Goal: Task Accomplishment & Management: Use online tool/utility

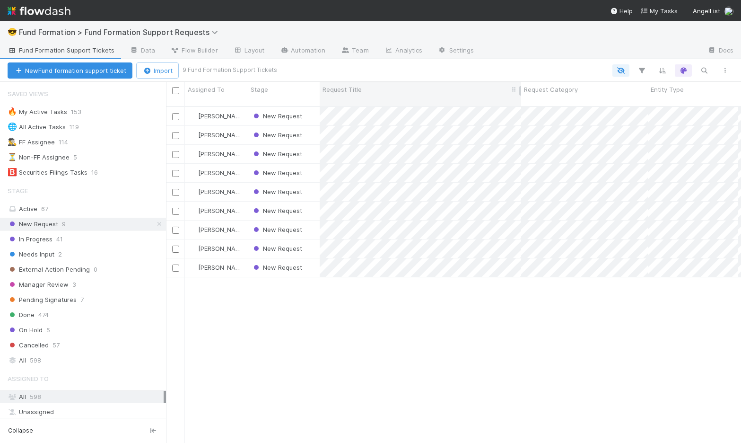
scroll to position [337, 568]
click at [122, 226] on div "New Request 9" at bounding box center [87, 224] width 158 height 12
click at [289, 358] on div "[PERSON_NAME] New Request [DATE] 10:50:17 AM [DATE] 10:50:17 AM 0 0 0 0 [PERSON…" at bounding box center [453, 278] width 575 height 343
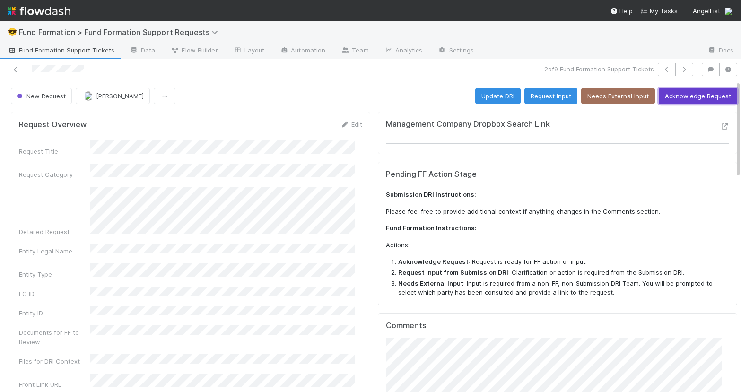
click at [701, 93] on button "Acknowledge Request" at bounding box center [698, 96] width 79 height 16
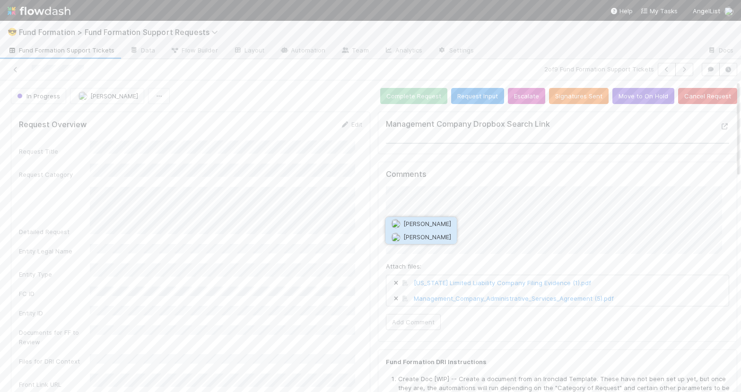
click at [435, 234] on button "[PERSON_NAME]" at bounding box center [421, 236] width 71 height 13
click at [408, 323] on button "Add Comment" at bounding box center [413, 322] width 55 height 16
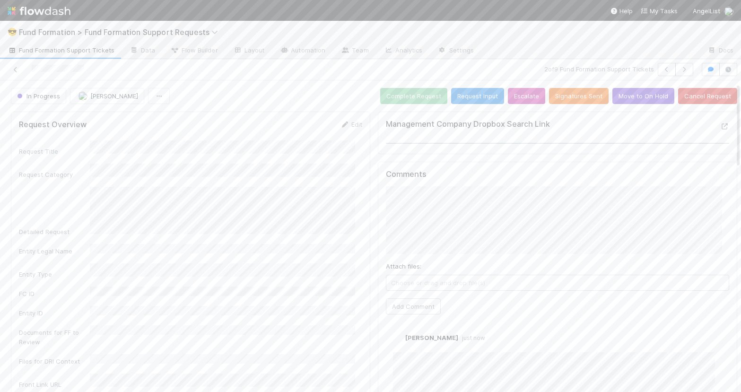
scroll to position [822, 0]
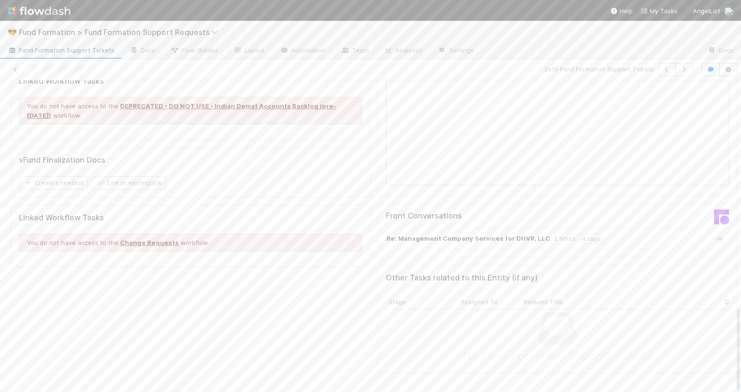
click at [441, 240] on strong "Re: Management Company Services for DHVP, LLC" at bounding box center [468, 239] width 164 height 10
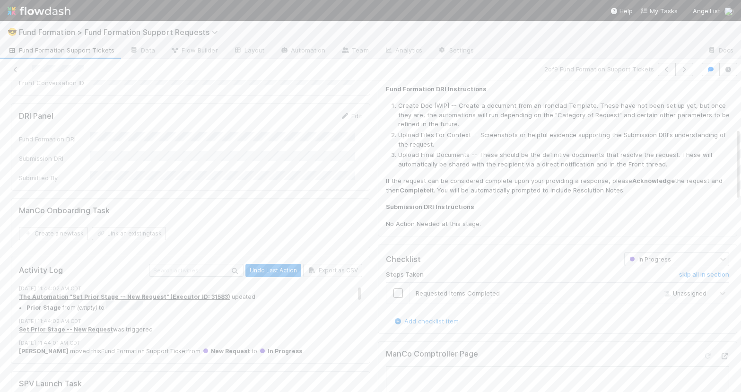
scroll to position [0, 0]
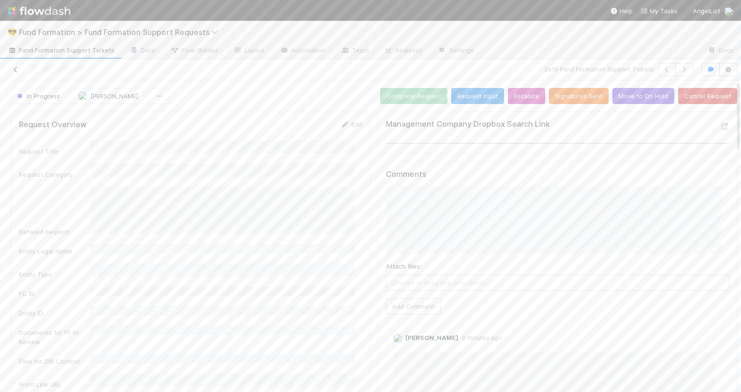
click at [17, 69] on icon at bounding box center [15, 70] width 9 height 6
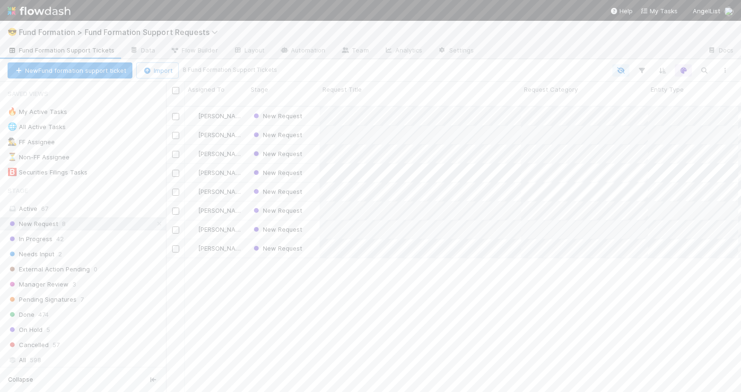
scroll to position [287, 568]
click at [90, 236] on div "In Progress 42" at bounding box center [87, 239] width 158 height 12
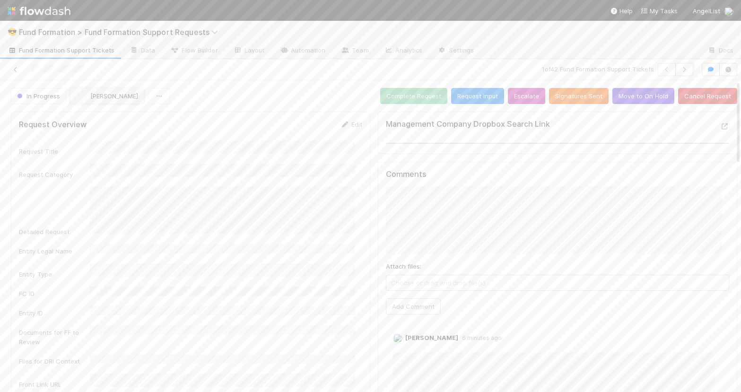
click at [128, 96] on span "[PERSON_NAME]" at bounding box center [114, 96] width 48 height 8
click at [91, 131] on div "[PERSON_NAME] you" at bounding box center [132, 136] width 133 height 17
click at [334, 96] on div "In Progress [PERSON_NAME] Complete Request Request Input Escalate Signatures Se…" at bounding box center [374, 96] width 727 height 16
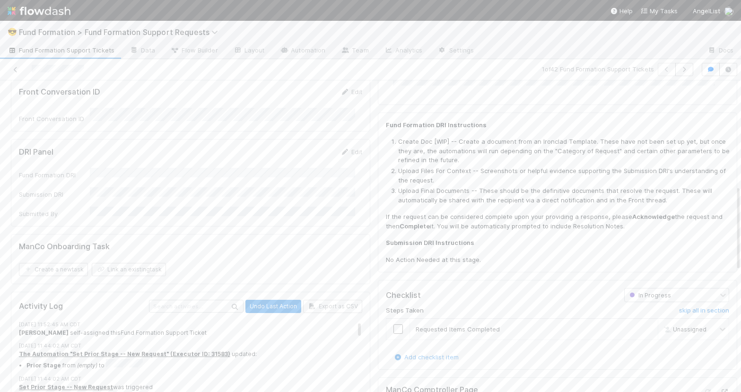
scroll to position [383, 0]
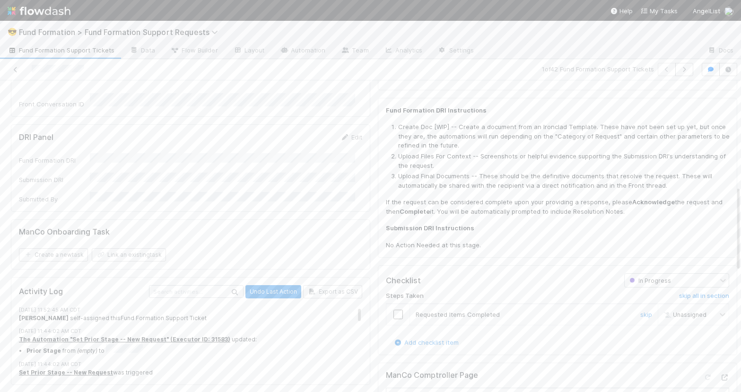
click at [394, 317] on input "checkbox" at bounding box center [398, 314] width 9 height 9
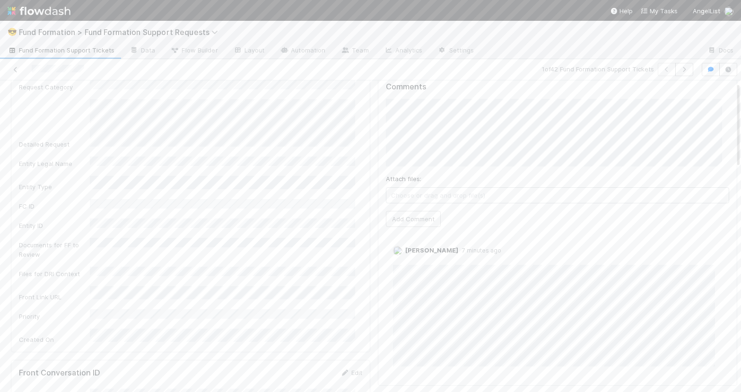
scroll to position [0, 0]
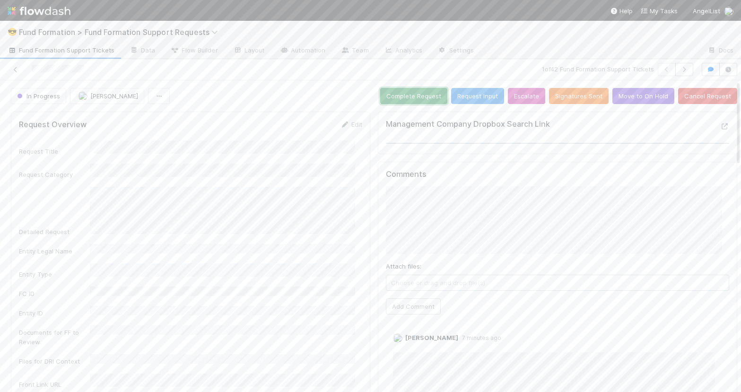
click at [414, 93] on button "Complete Request" at bounding box center [413, 96] width 67 height 16
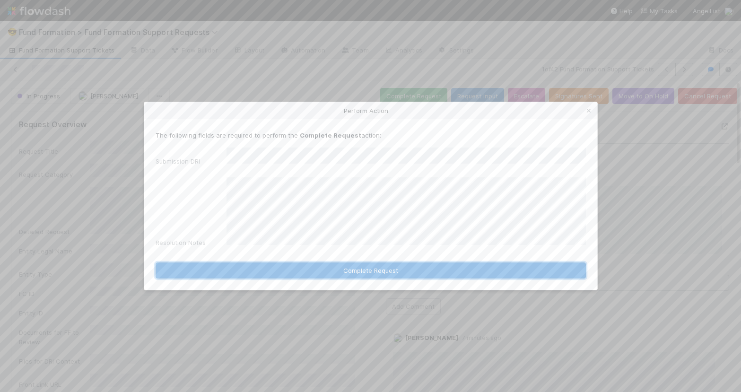
click at [361, 263] on button "Complete Request" at bounding box center [371, 271] width 430 height 16
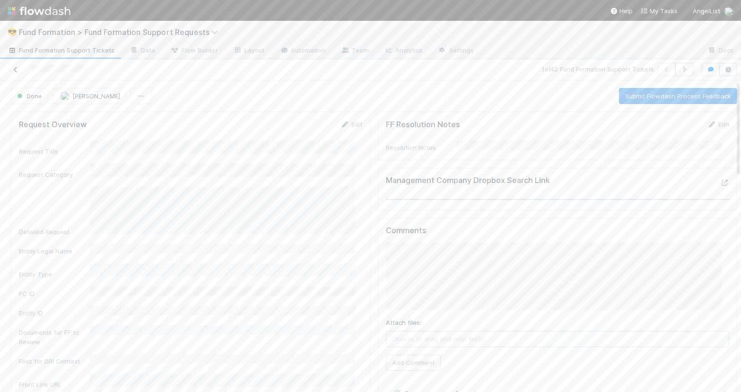
click at [20, 68] on icon at bounding box center [15, 70] width 9 height 6
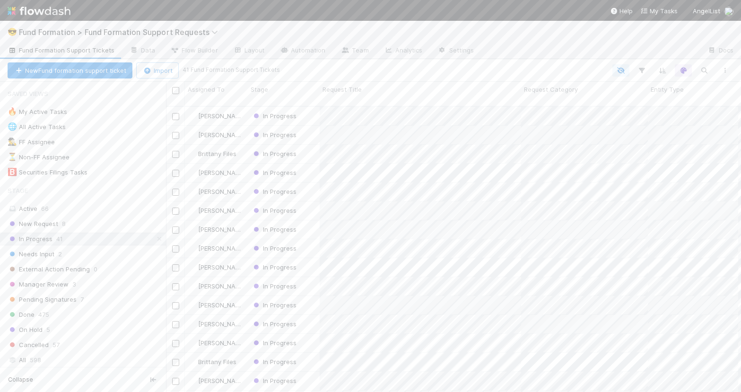
scroll to position [287, 568]
click at [73, 218] on div "New Request 8" at bounding box center [87, 224] width 158 height 12
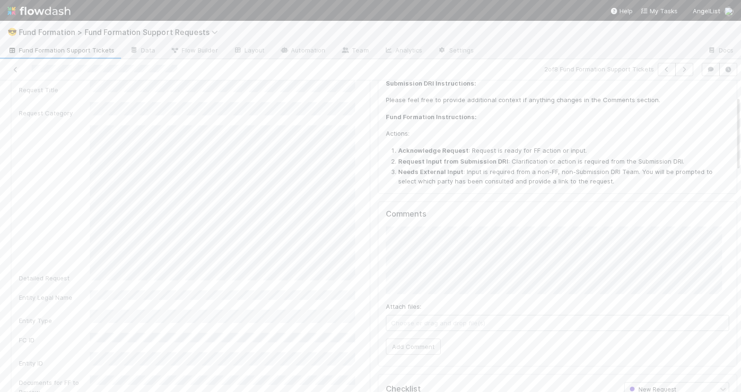
scroll to position [61, 0]
click at [87, 178] on div "Detailed Request" at bounding box center [190, 205] width 343 height 158
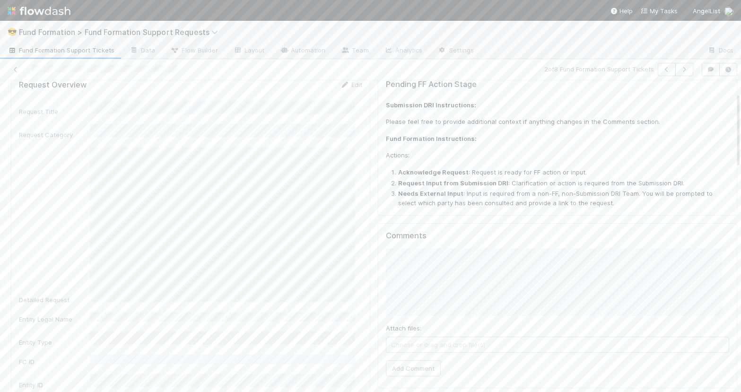
scroll to position [17, 0]
